Goal: Transaction & Acquisition: Obtain resource

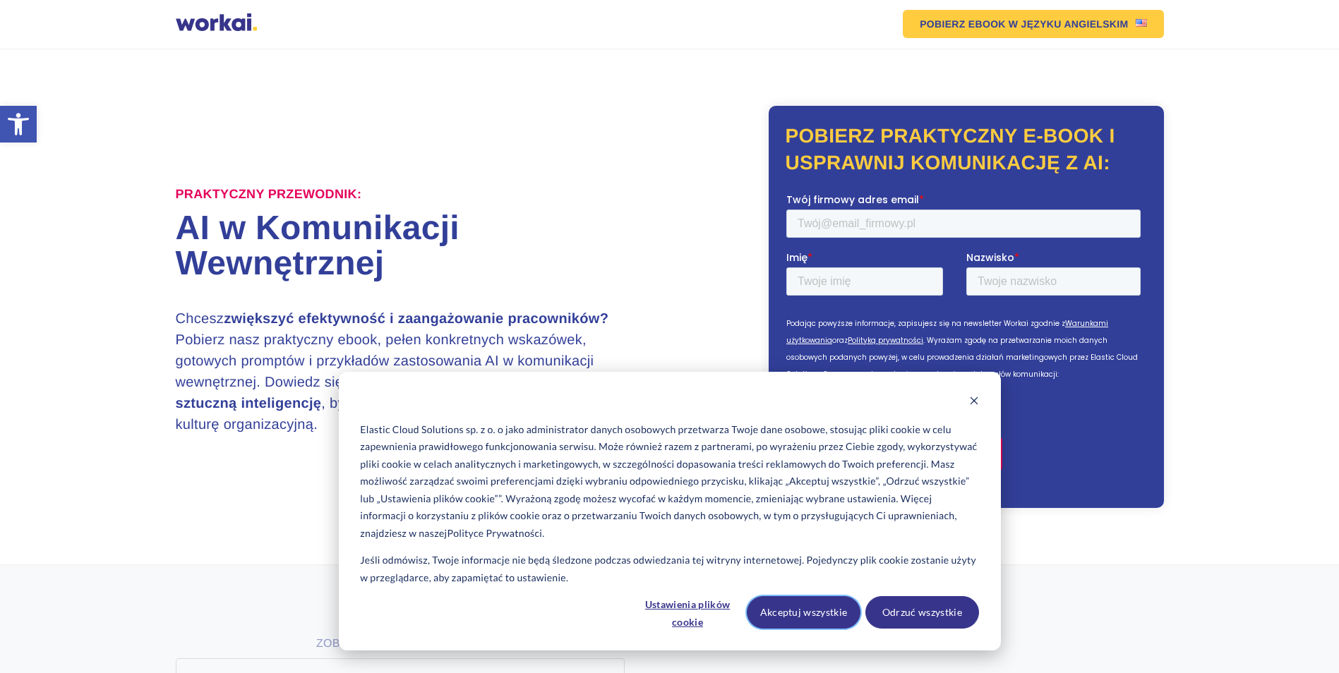
click at [825, 613] on button "Akceptuj wszystkie" at bounding box center [804, 612] width 114 height 32
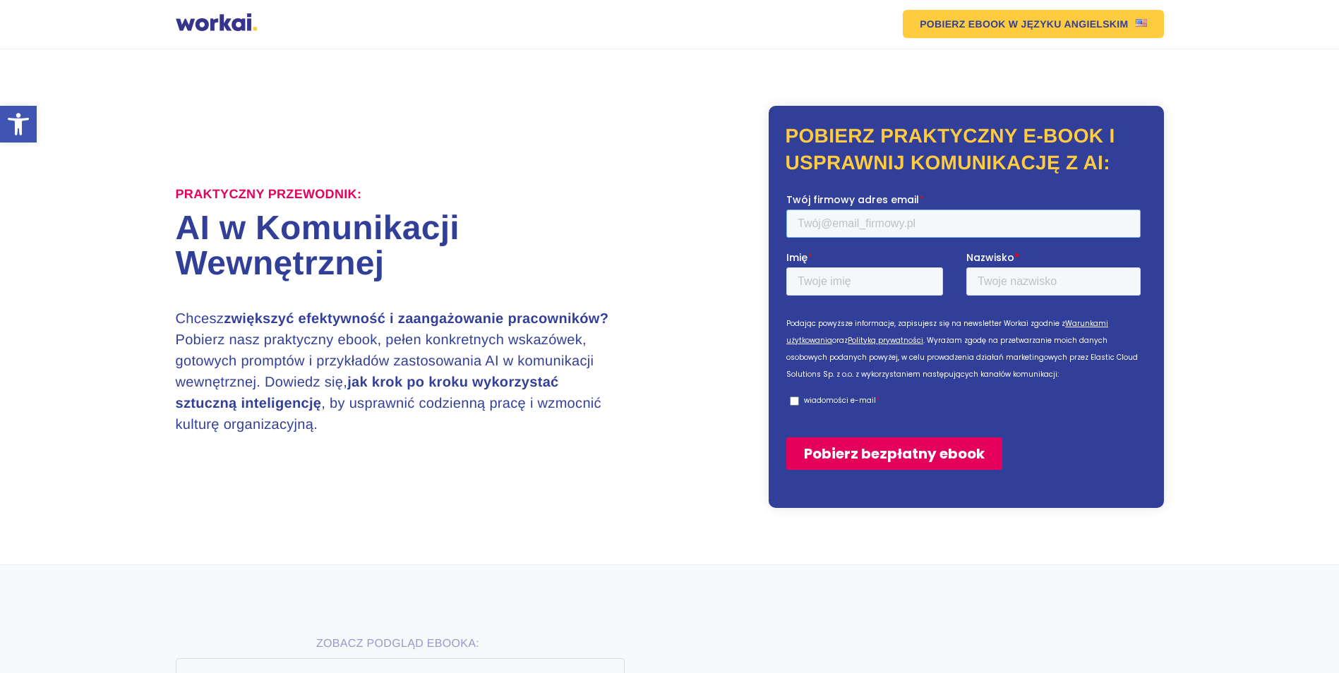
click at [941, 224] on input "Twój firmowy adres email *" at bounding box center [962, 223] width 354 height 28
type input "[EMAIL_ADDRESS][DOMAIN_NAME]"
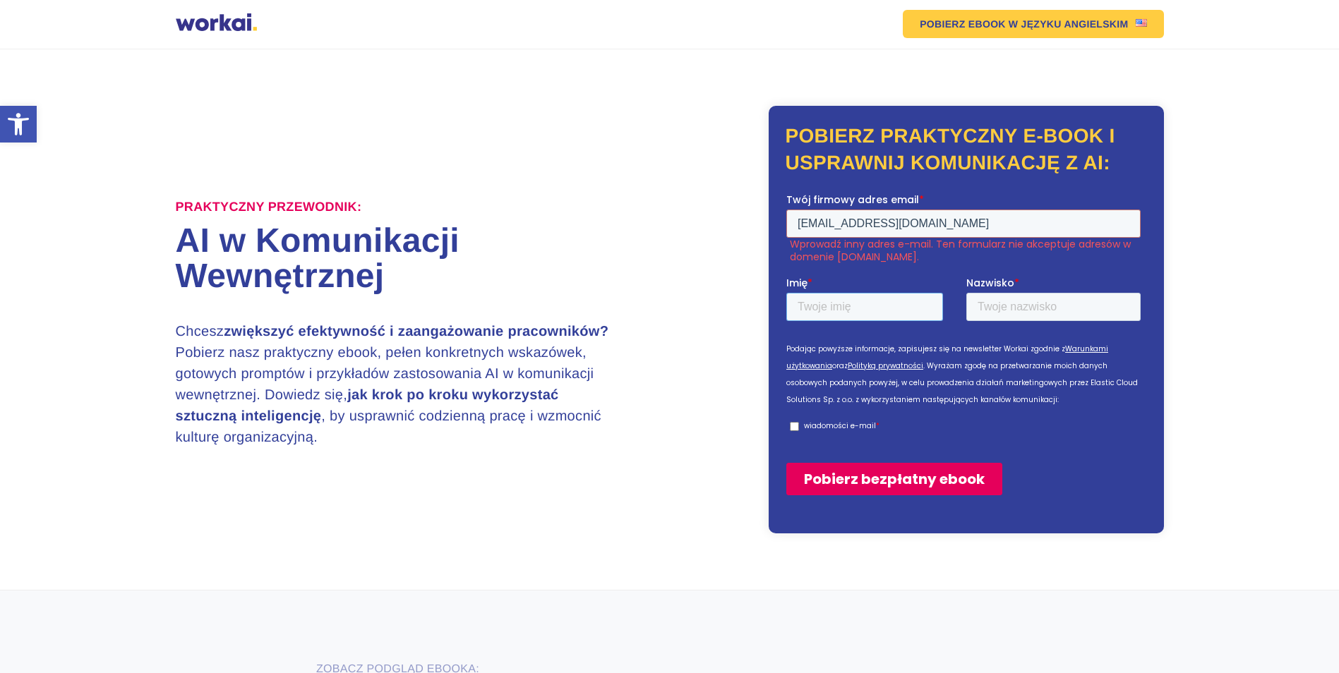
click at [869, 311] on input "Imię *" at bounding box center [863, 306] width 157 height 28
type input "[PERSON_NAME]"
drag, startPoint x: 1025, startPoint y: 319, endPoint x: 1025, endPoint y: 309, distance: 9.9
click at [1025, 316] on input "Nazwisko *" at bounding box center [1052, 306] width 174 height 28
type input "zet"
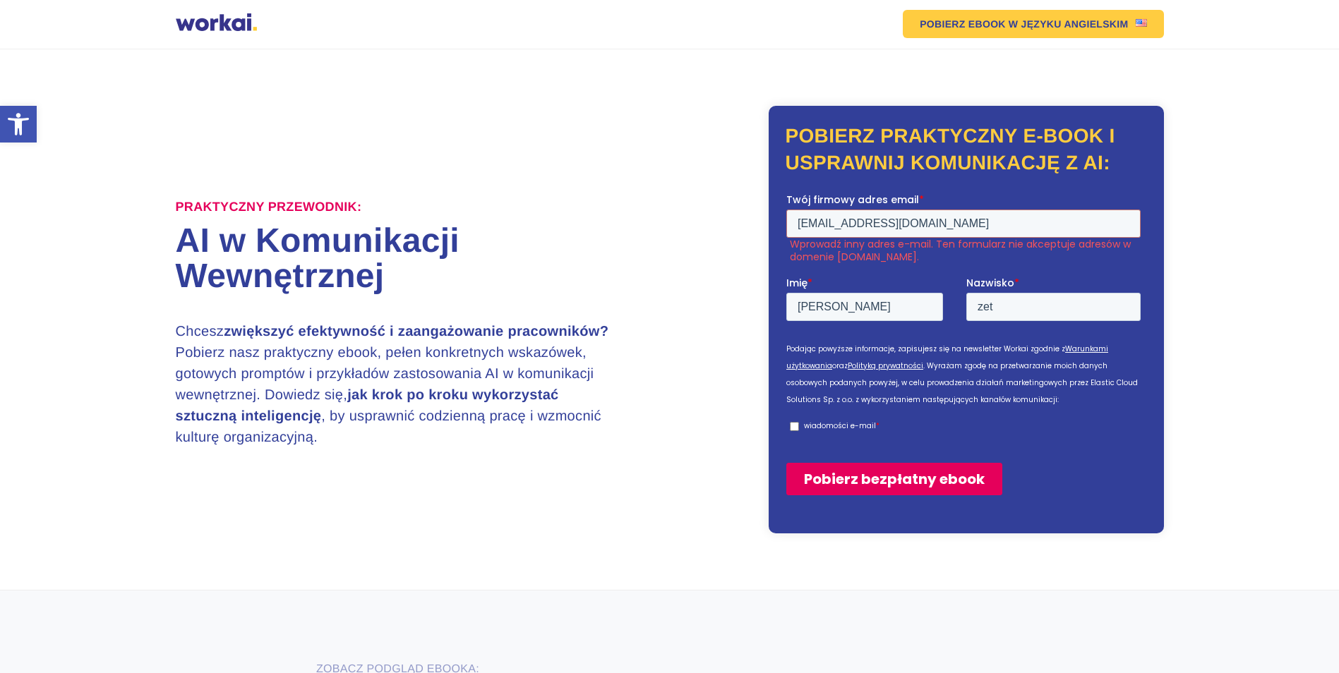
click at [918, 481] on input "Pobierz bezpłatny ebook" at bounding box center [893, 478] width 216 height 32
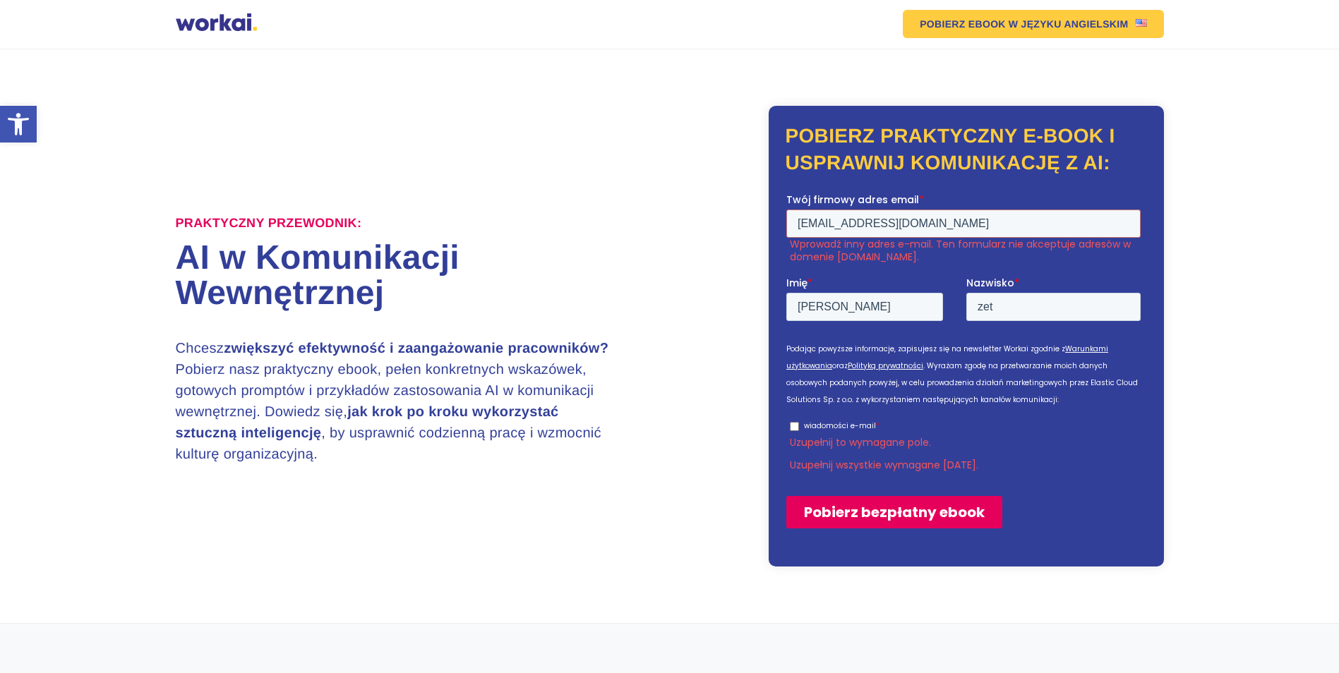
click at [793, 427] on input "wiadomości e-mail *" at bounding box center [793, 425] width 9 height 9
checkbox input "true"
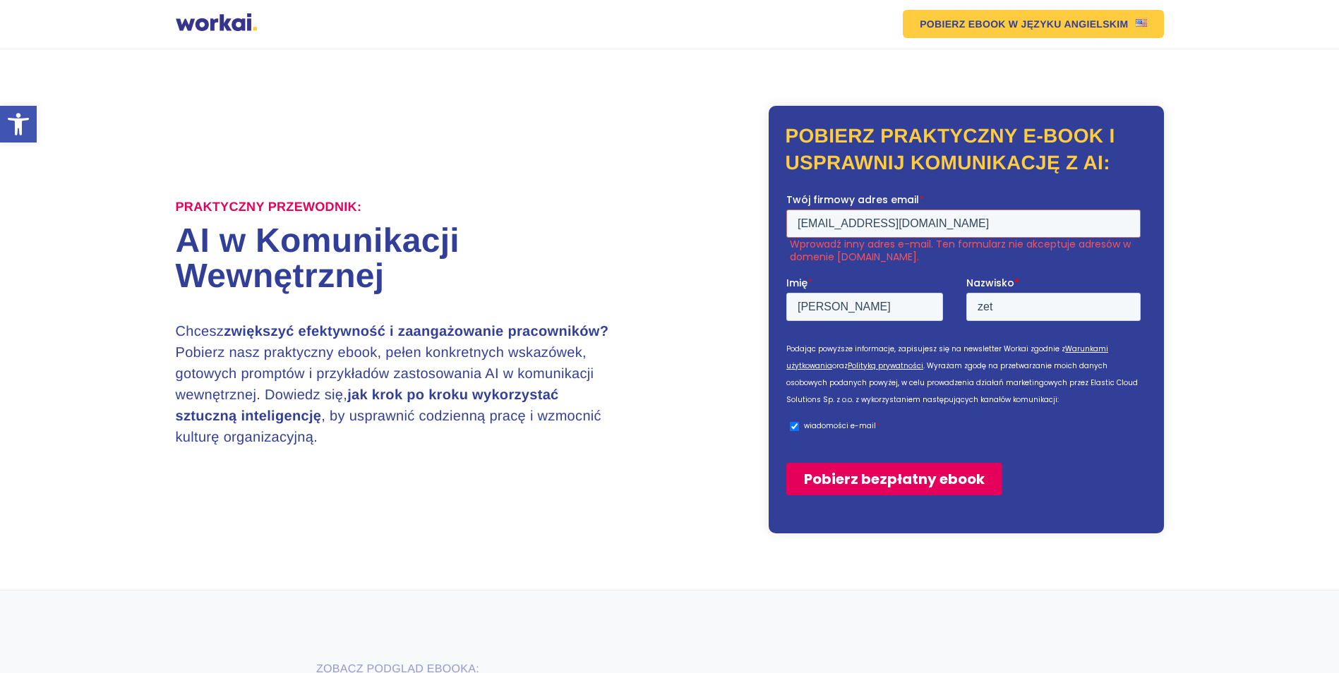
click at [866, 475] on input "Pobierz bezpłatny ebook" at bounding box center [893, 478] width 216 height 32
click at [907, 473] on input "Pobierz bezpłatny ebook" at bounding box center [893, 478] width 216 height 32
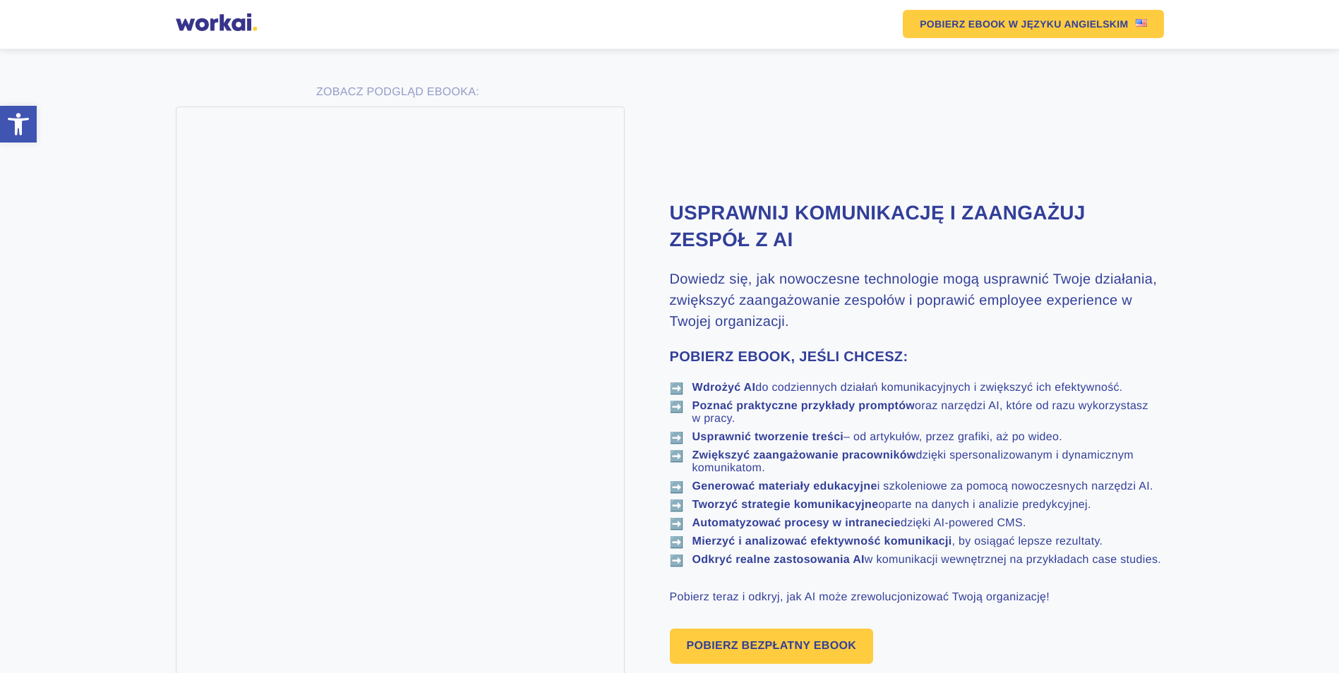
scroll to position [635, 0]
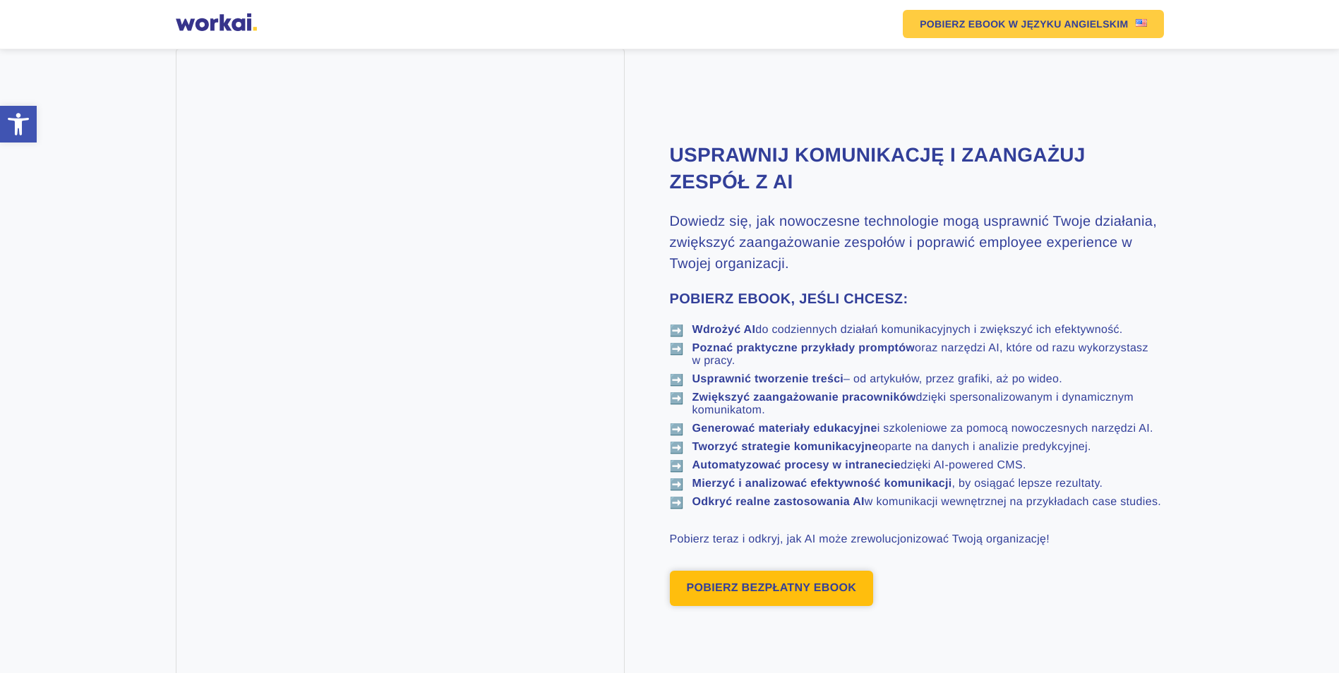
click at [764, 606] on link "POBIERZ BEZPŁATNY EBOOK" at bounding box center [772, 588] width 204 height 35
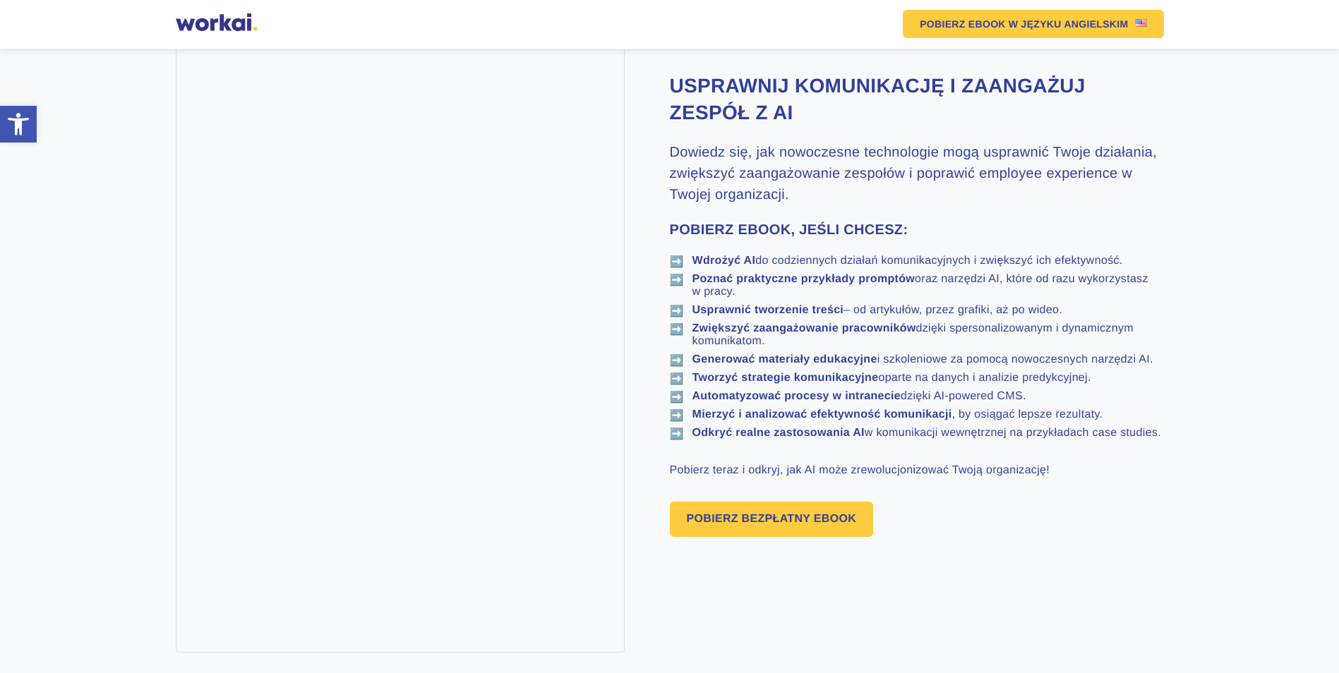
scroll to position [687, 0]
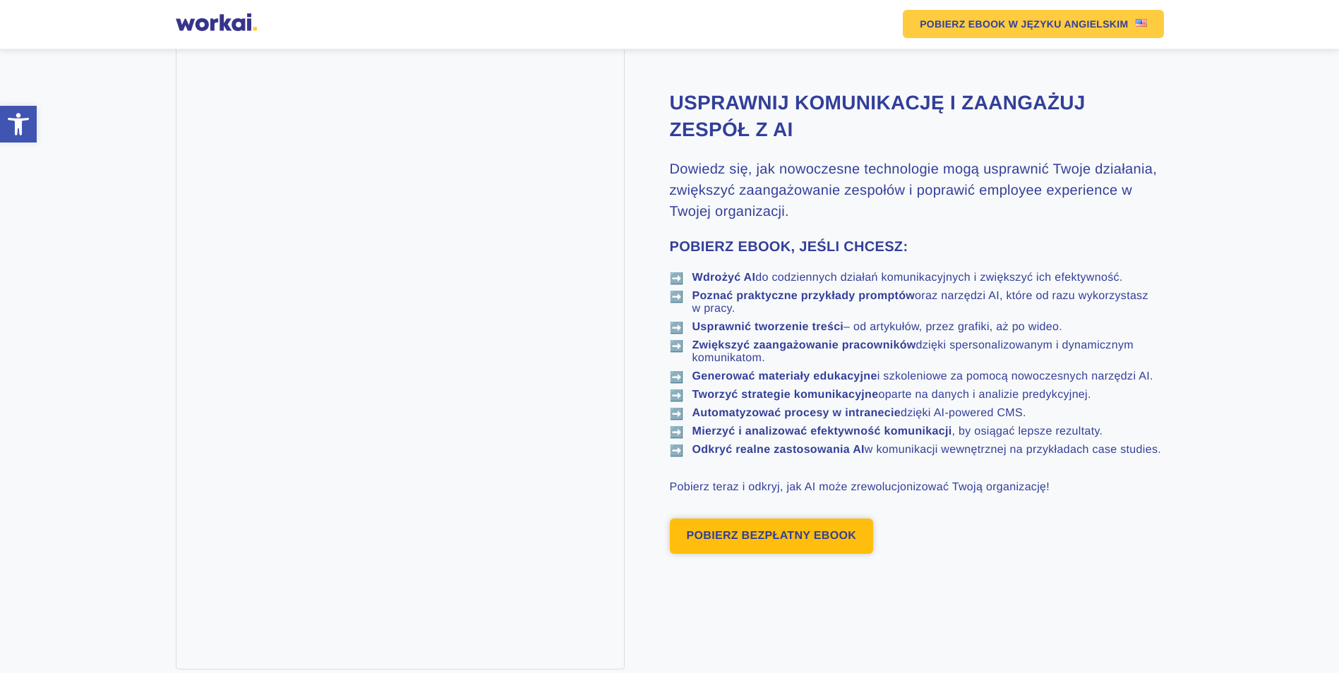
click at [825, 554] on link "POBIERZ BEZPŁATNY EBOOK" at bounding box center [772, 536] width 204 height 35
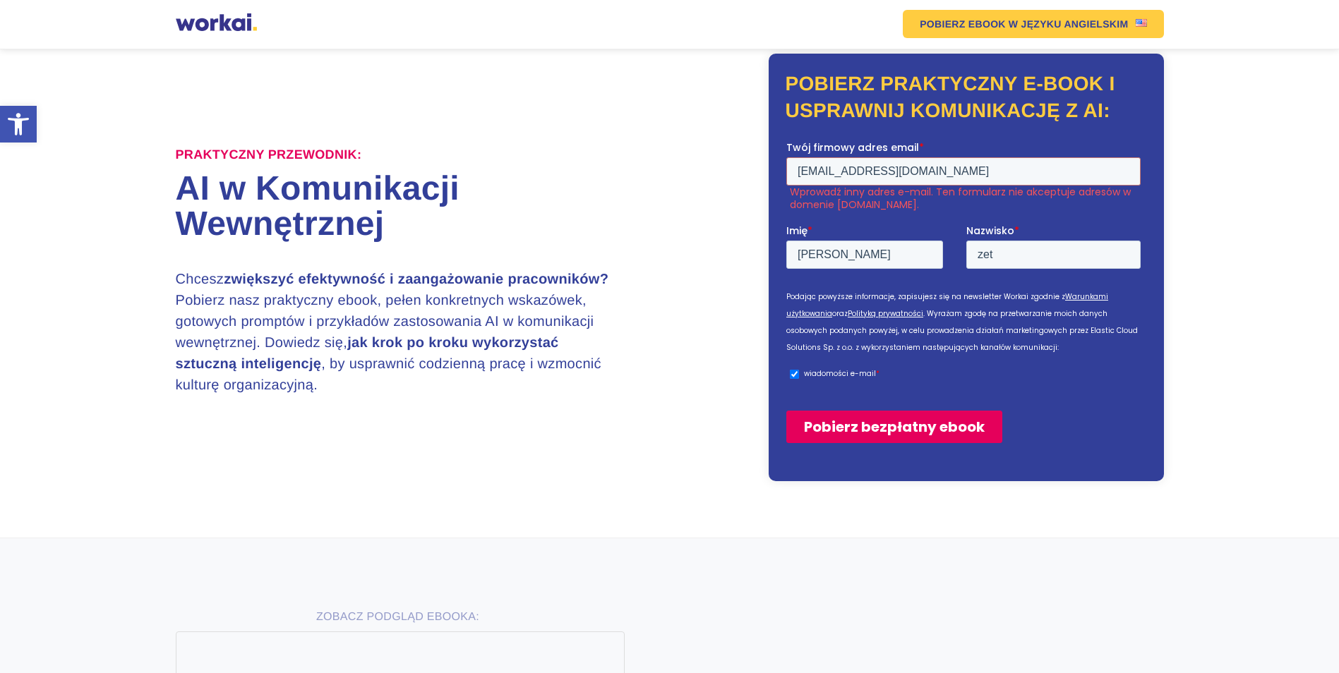
scroll to position [0, 0]
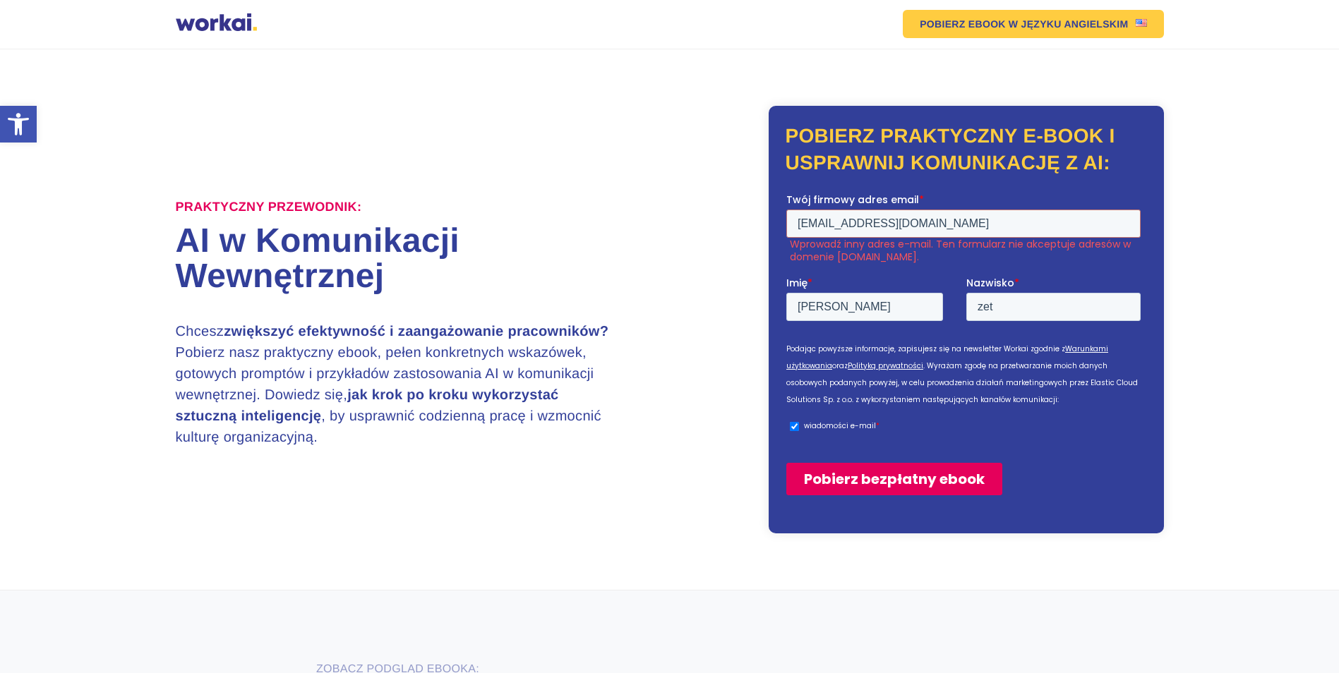
click at [858, 484] on input "Pobierz bezpłatny ebook" at bounding box center [893, 478] width 216 height 32
click at [785, 462] on input "Pobierz bezpłatny ebook" at bounding box center [893, 478] width 216 height 32
click at [884, 222] on input "[EMAIL_ADDRESS][DOMAIN_NAME]" at bounding box center [962, 223] width 354 height 28
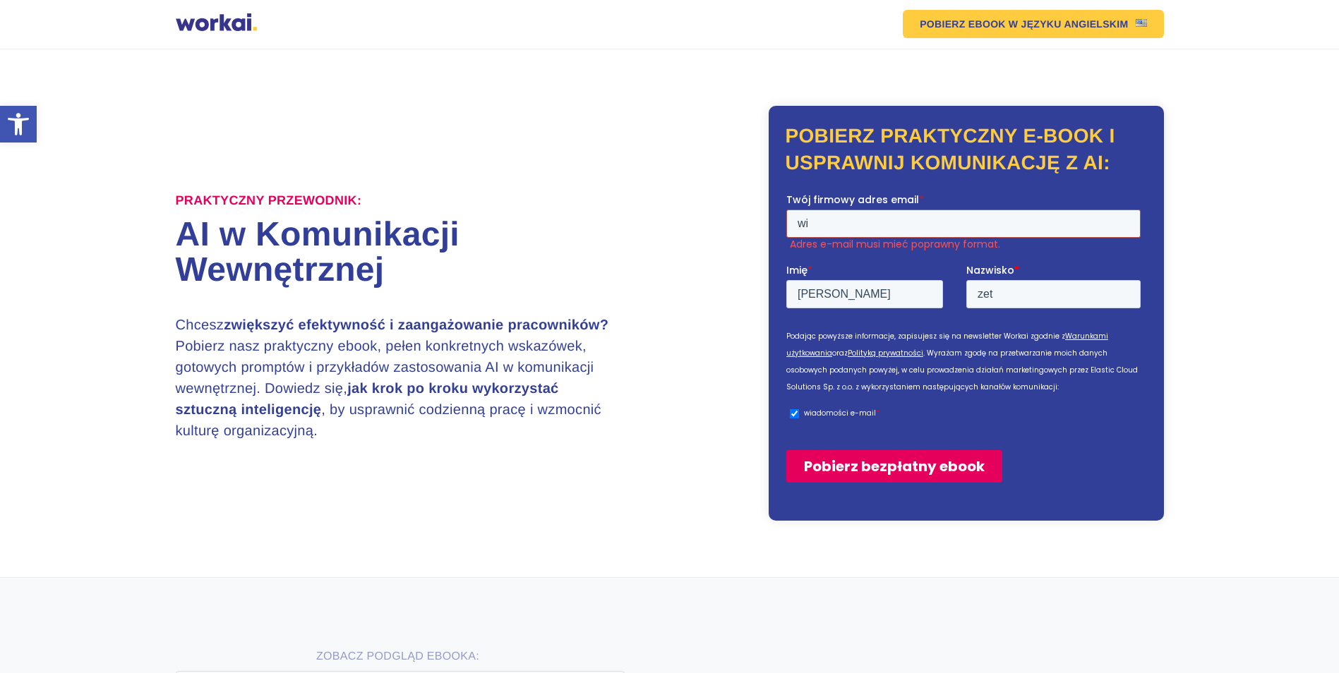
type input "w"
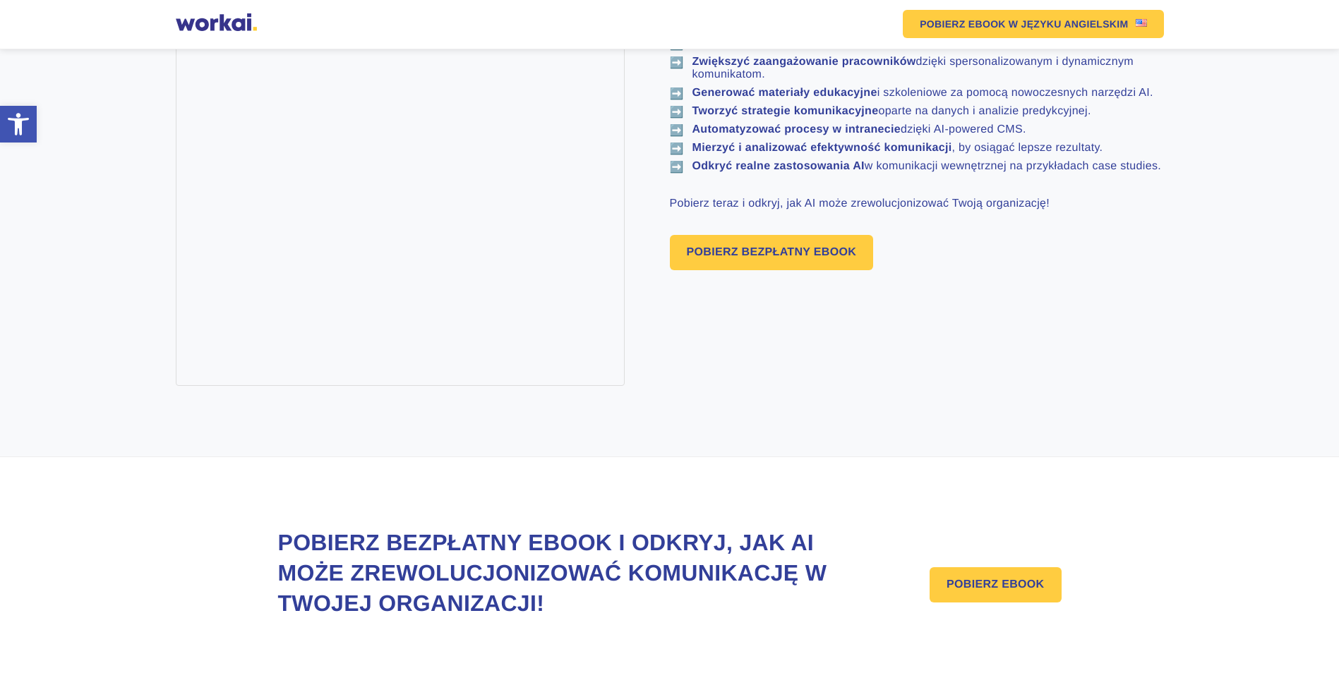
scroll to position [1048, 0]
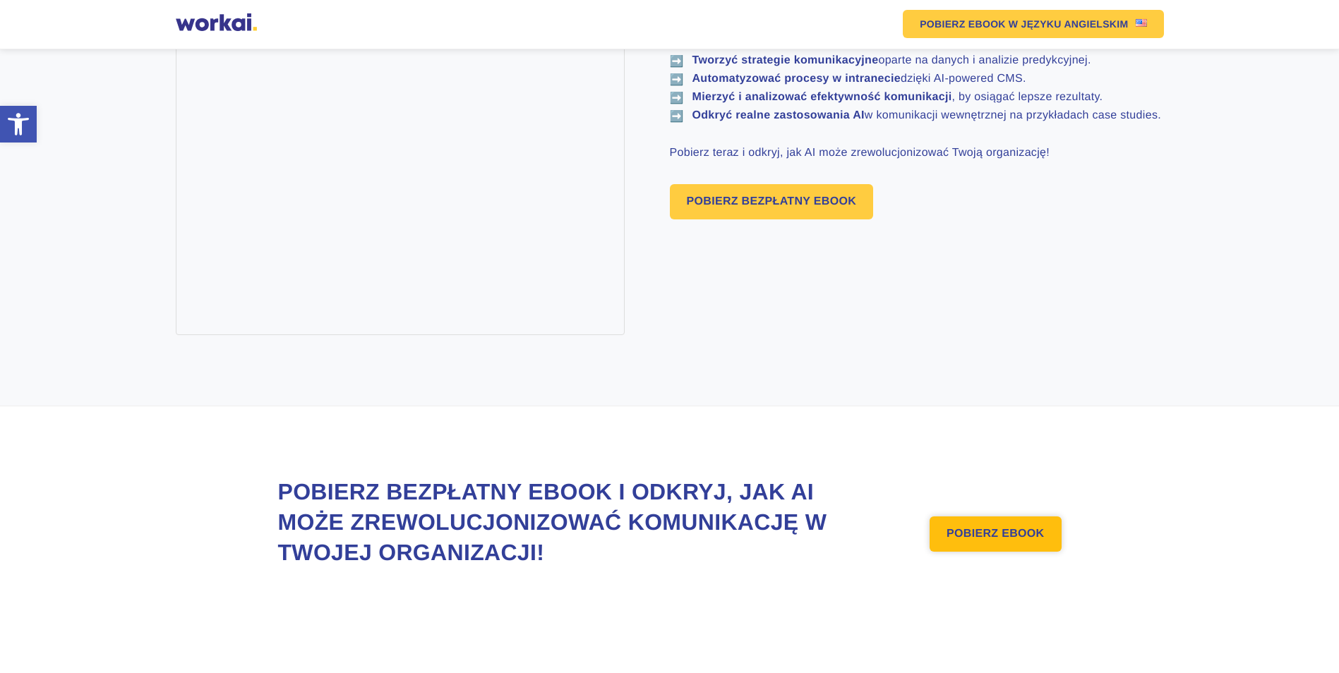
click at [973, 537] on link "POBIERZ EBOOK" at bounding box center [994, 534] width 131 height 35
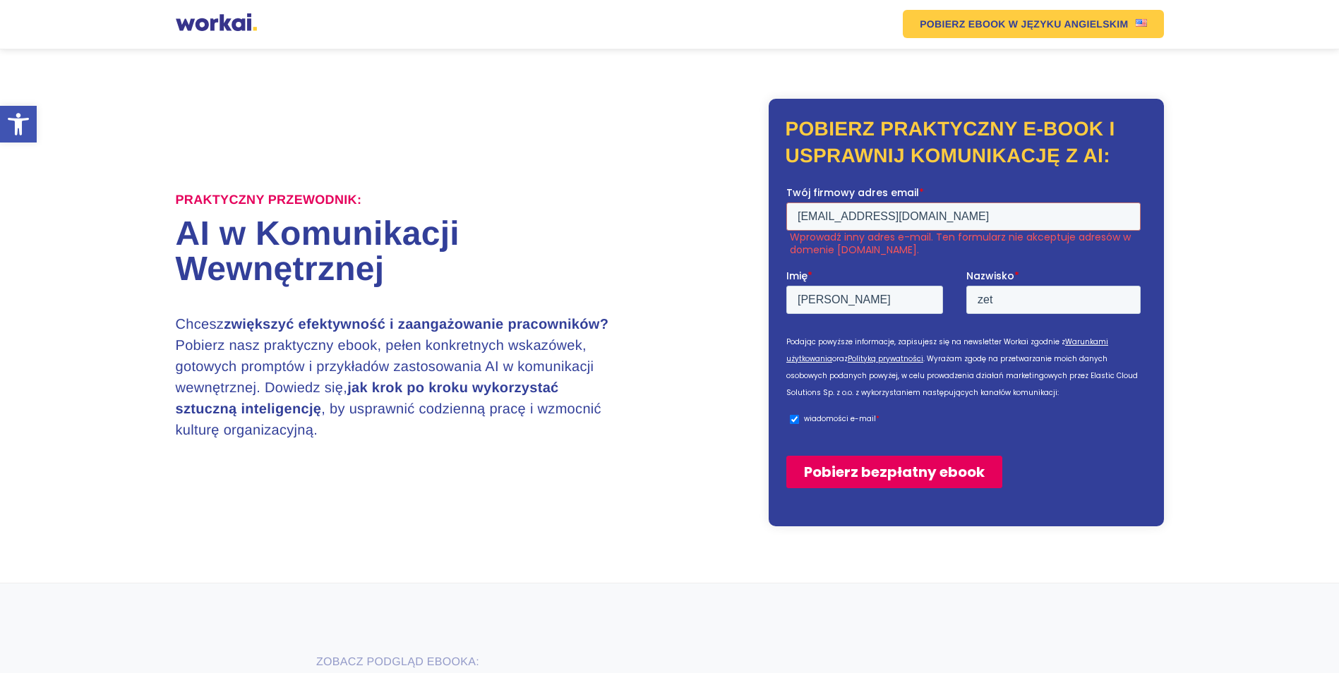
scroll to position [0, 0]
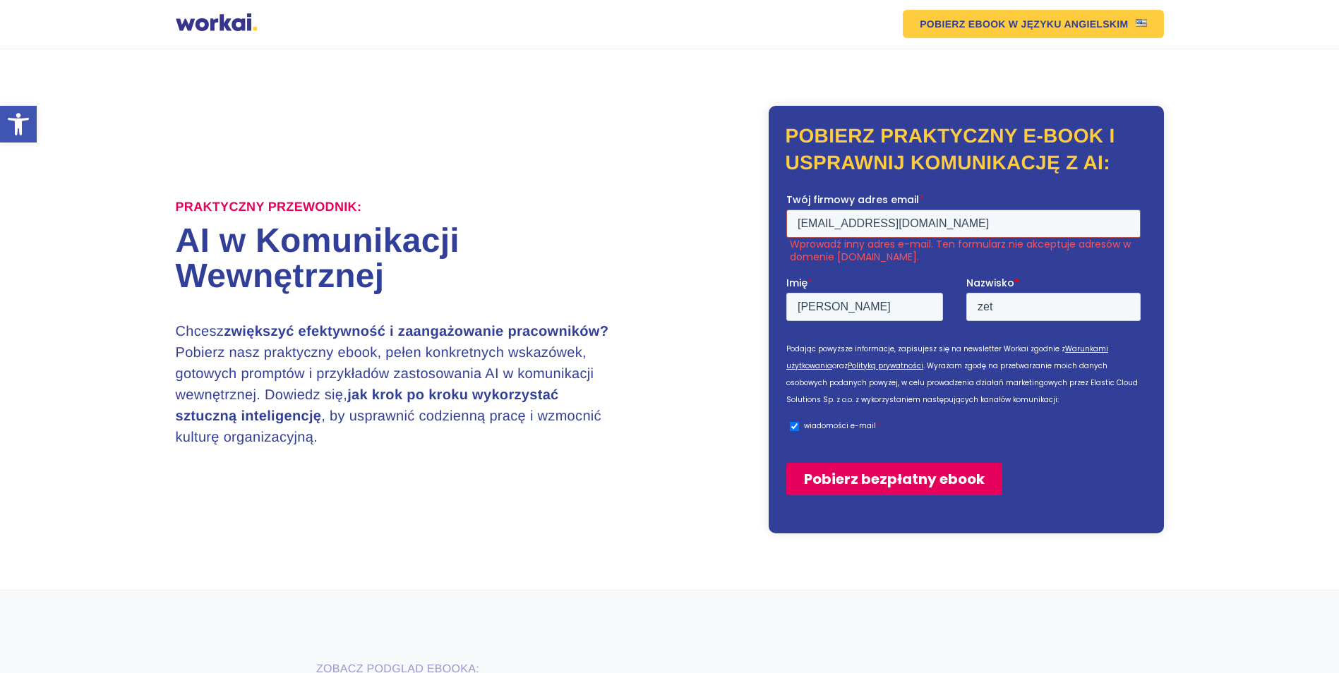
click at [912, 221] on input "[EMAIL_ADDRESS][DOMAIN_NAME]" at bounding box center [962, 223] width 354 height 28
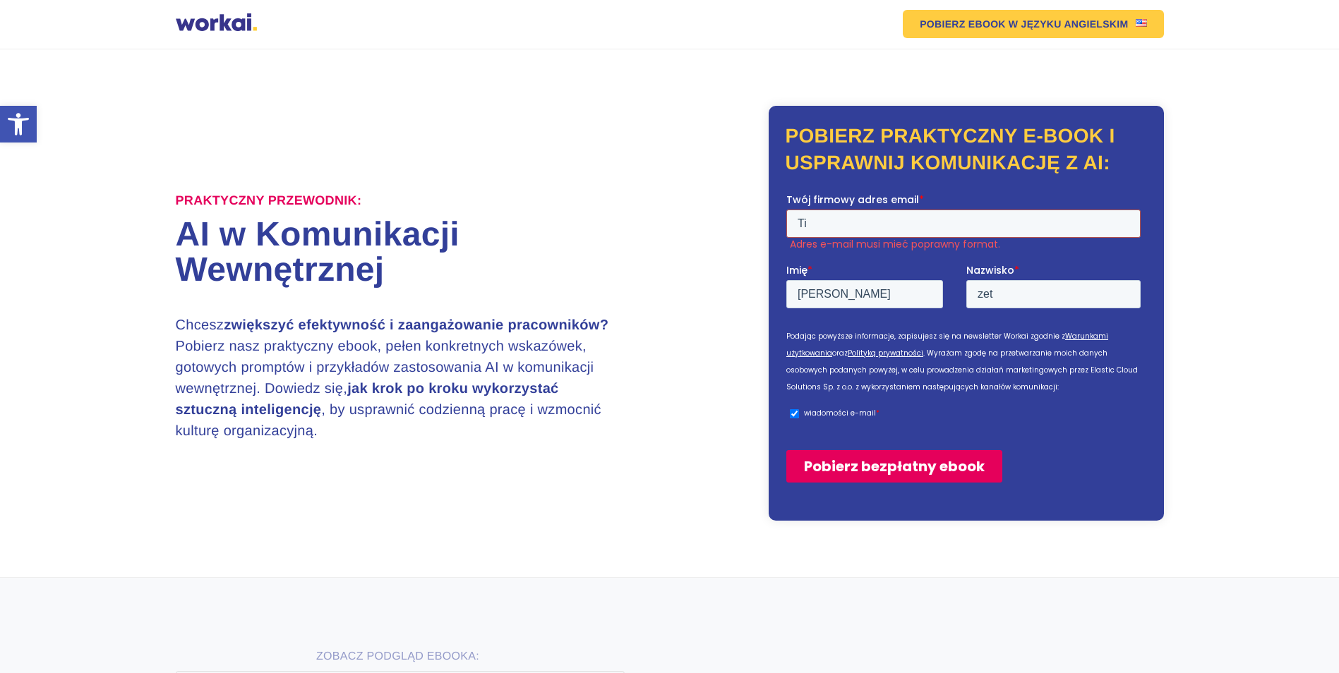
type input "T"
